Goal: Transaction & Acquisition: Obtain resource

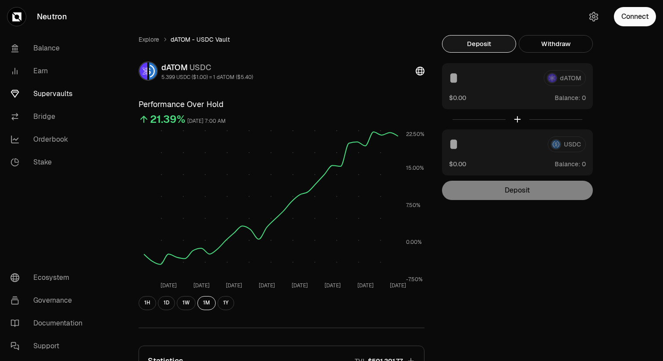
click at [60, 93] on link "Supervaults" at bounding box center [49, 93] width 91 height 23
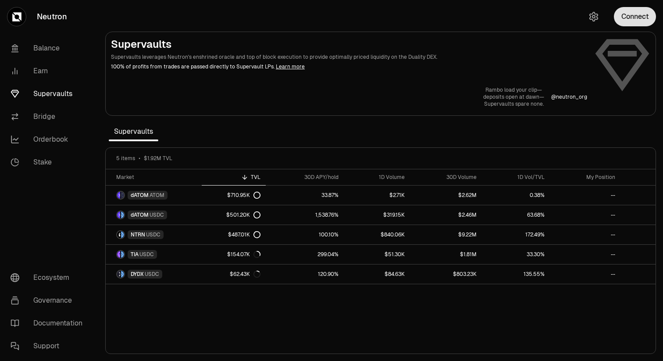
click at [638, 15] on button "Connect" at bounding box center [635, 16] width 42 height 19
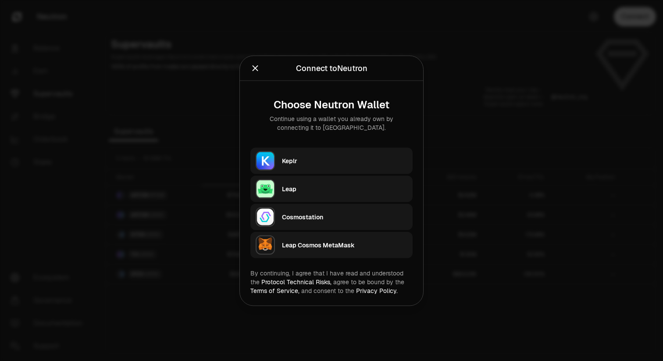
click at [304, 165] on div "Keplr" at bounding box center [344, 160] width 125 height 13
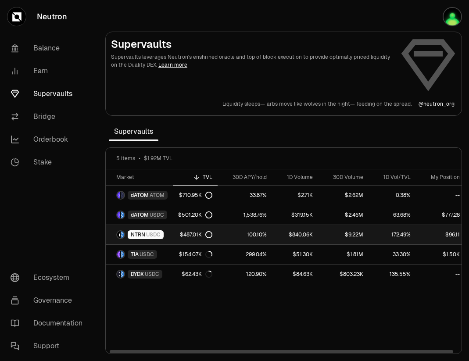
click at [145, 236] on div "NTRN USDC" at bounding box center [146, 234] width 36 height 9
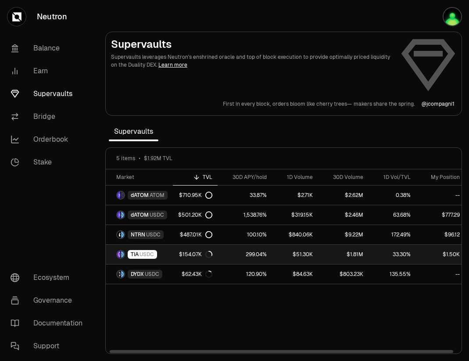
click at [237, 255] on link "299.04%" at bounding box center [245, 254] width 54 height 19
